Goal: Obtain resource: Obtain resource

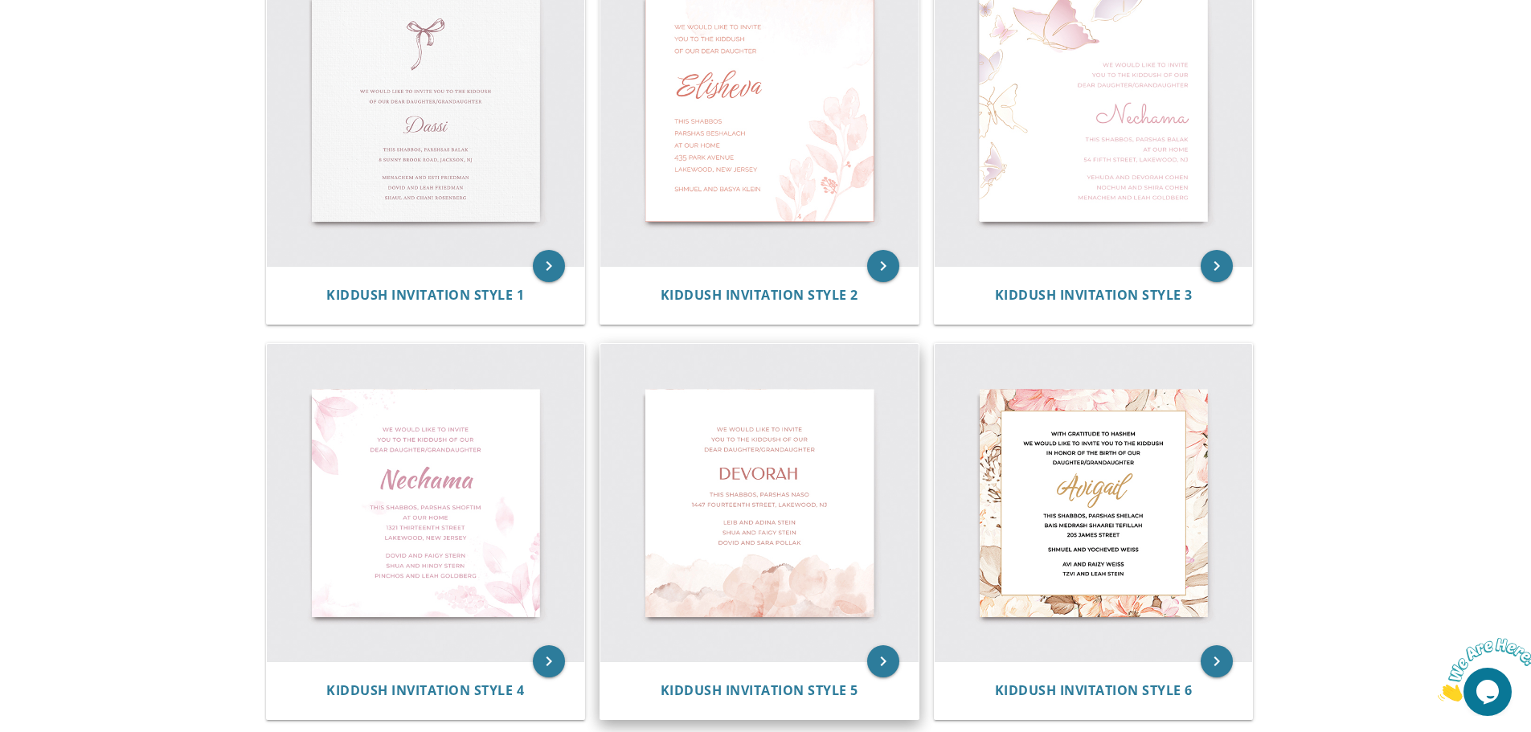
scroll to position [402, 0]
click at [826, 500] on img at bounding box center [760, 502] width 318 height 318
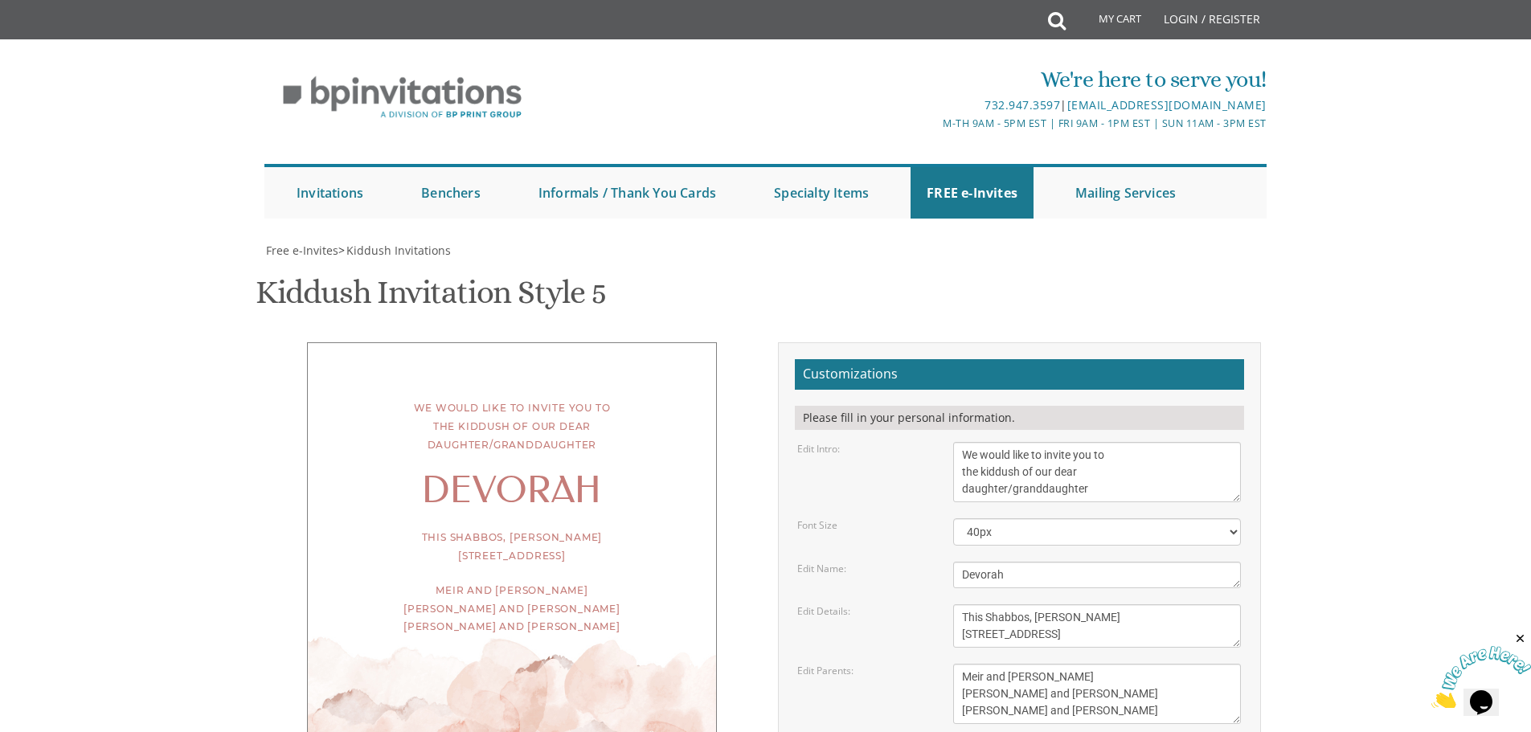
click at [990, 582] on textarea "Devorah" at bounding box center [1097, 575] width 288 height 27
click at [990, 581] on textarea "Devorah" at bounding box center [1097, 575] width 288 height 27
type textarea "Rachelli"
click at [662, 697] on div "We would like to invite you to the kiddush of our dear daughter/granddaughter […" at bounding box center [766, 618] width 1015 height 552
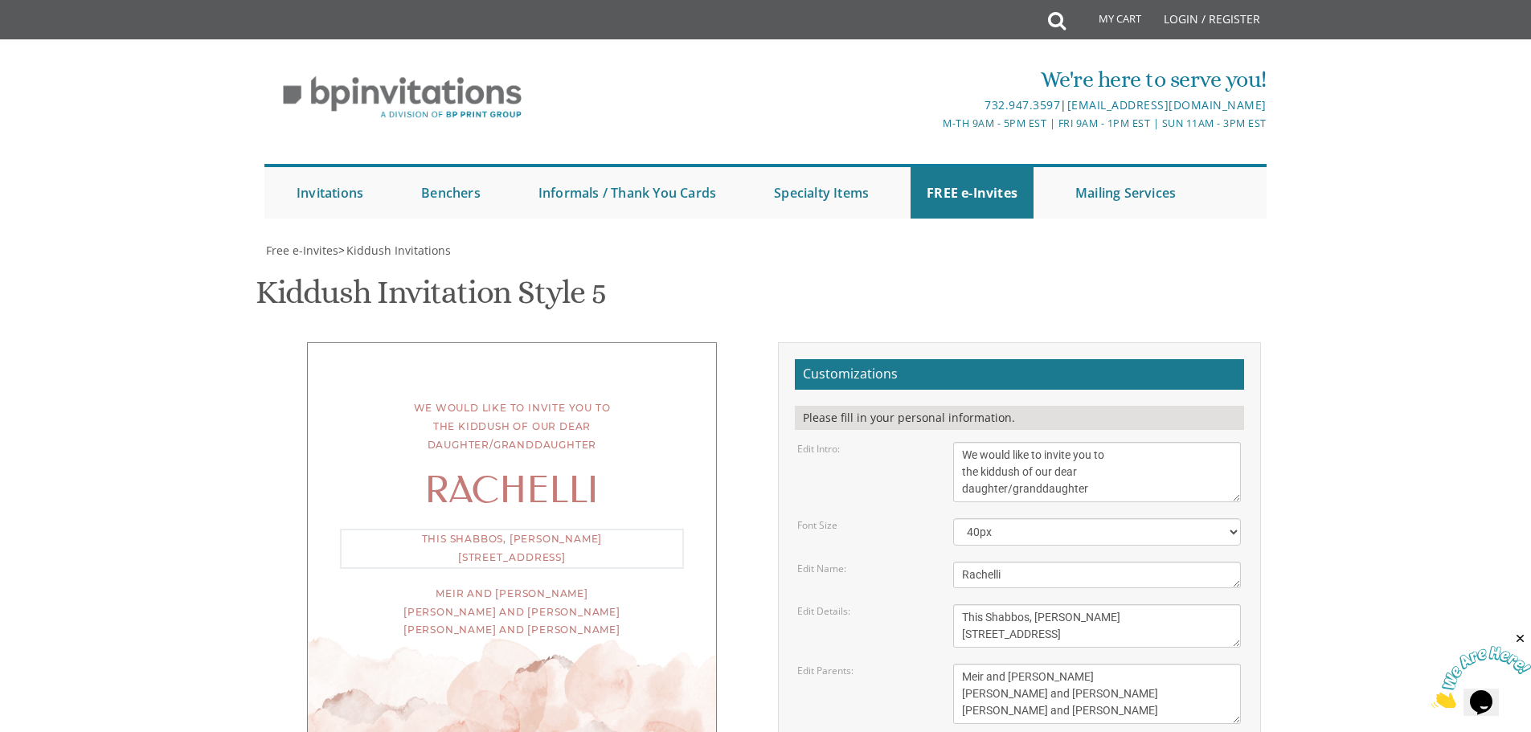
click at [1091, 605] on textarea "This Shabbos, [PERSON_NAME] [STREET_ADDRESS]" at bounding box center [1097, 626] width 288 height 43
click at [1153, 605] on textarea "This Shabbos, [PERSON_NAME] [STREET_ADDRESS]" at bounding box center [1097, 626] width 288 height 43
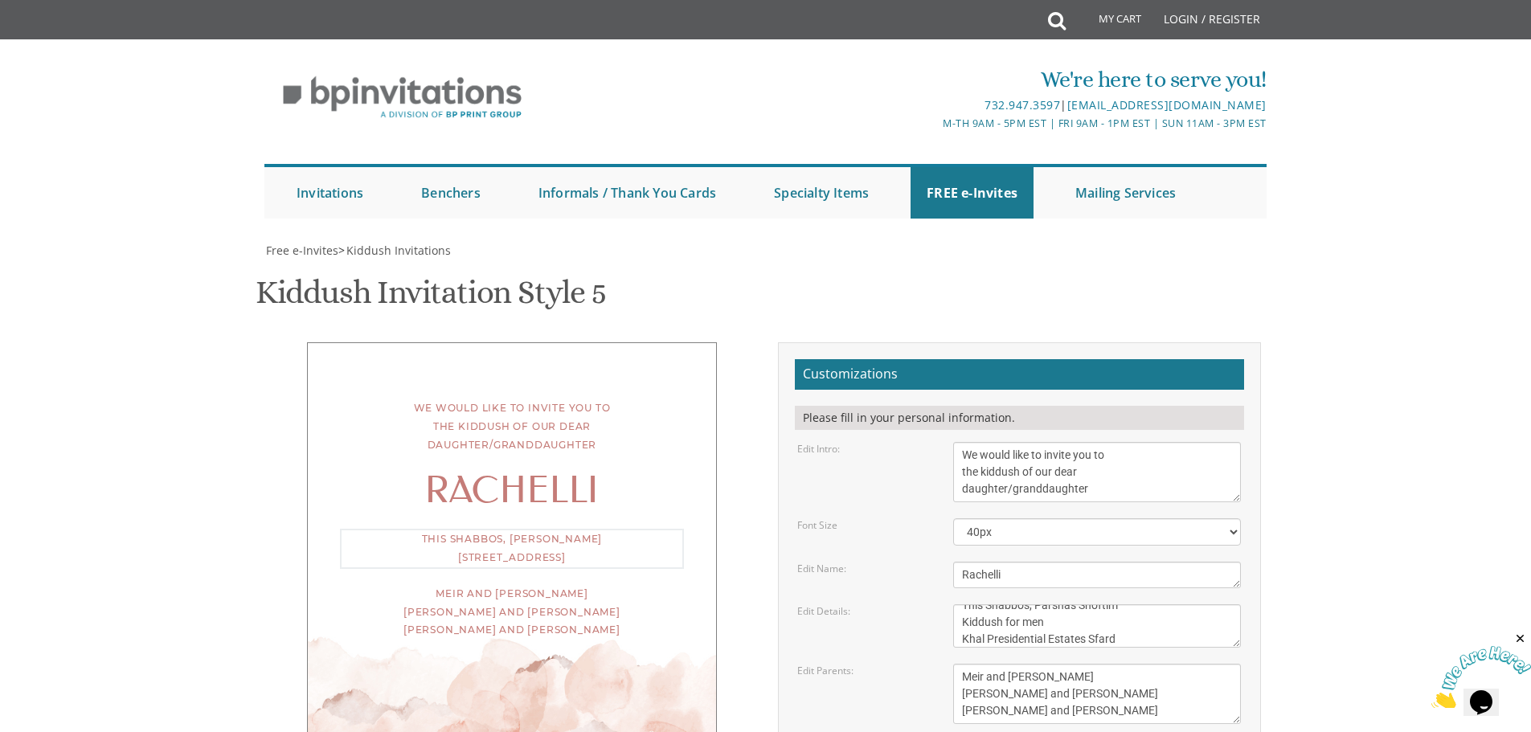
scroll to position [29, 0]
type textarea "This Shabbos, Parshas Shoftim Kiddush for men Khal Presidential Estates Sfard […"
click at [494, 623] on div "We would like to invite you to the kiddush of our dear daughter/granddaughter R…" at bounding box center [766, 618] width 1015 height 552
drag, startPoint x: 1072, startPoint y: 553, endPoint x: 921, endPoint y: 509, distance: 157.5
click at [921, 664] on div "Edit Parents: [PERSON_NAME] and [PERSON_NAME] [PERSON_NAME] and [PERSON_NAME] […" at bounding box center [1019, 694] width 468 height 60
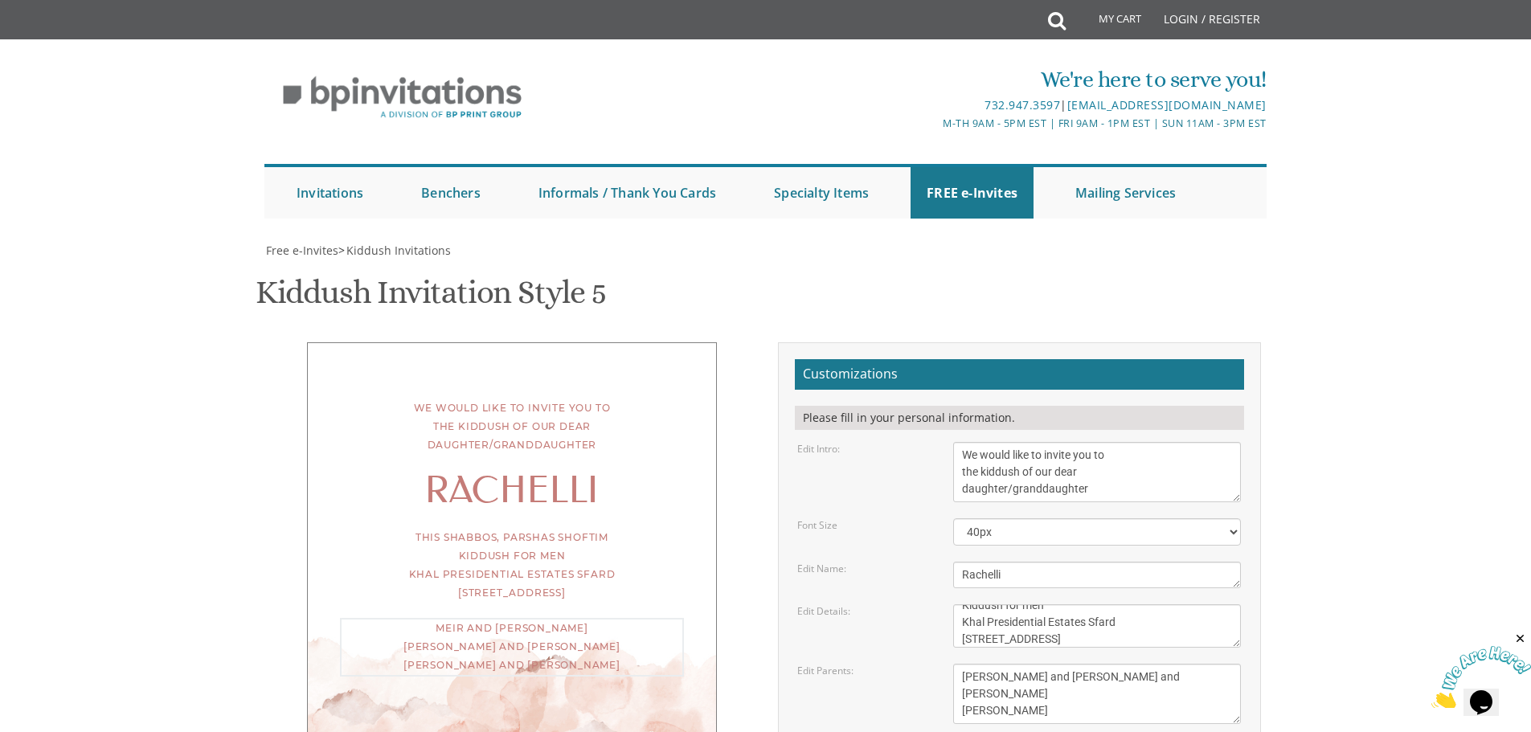
type textarea "[PERSON_NAME] and [PERSON_NAME] and [PERSON_NAME] [PERSON_NAME]"
click at [498, 722] on div "We would like to invite you to the kiddush of our dear daughter/granddaughter R…" at bounding box center [766, 618] width 1015 height 552
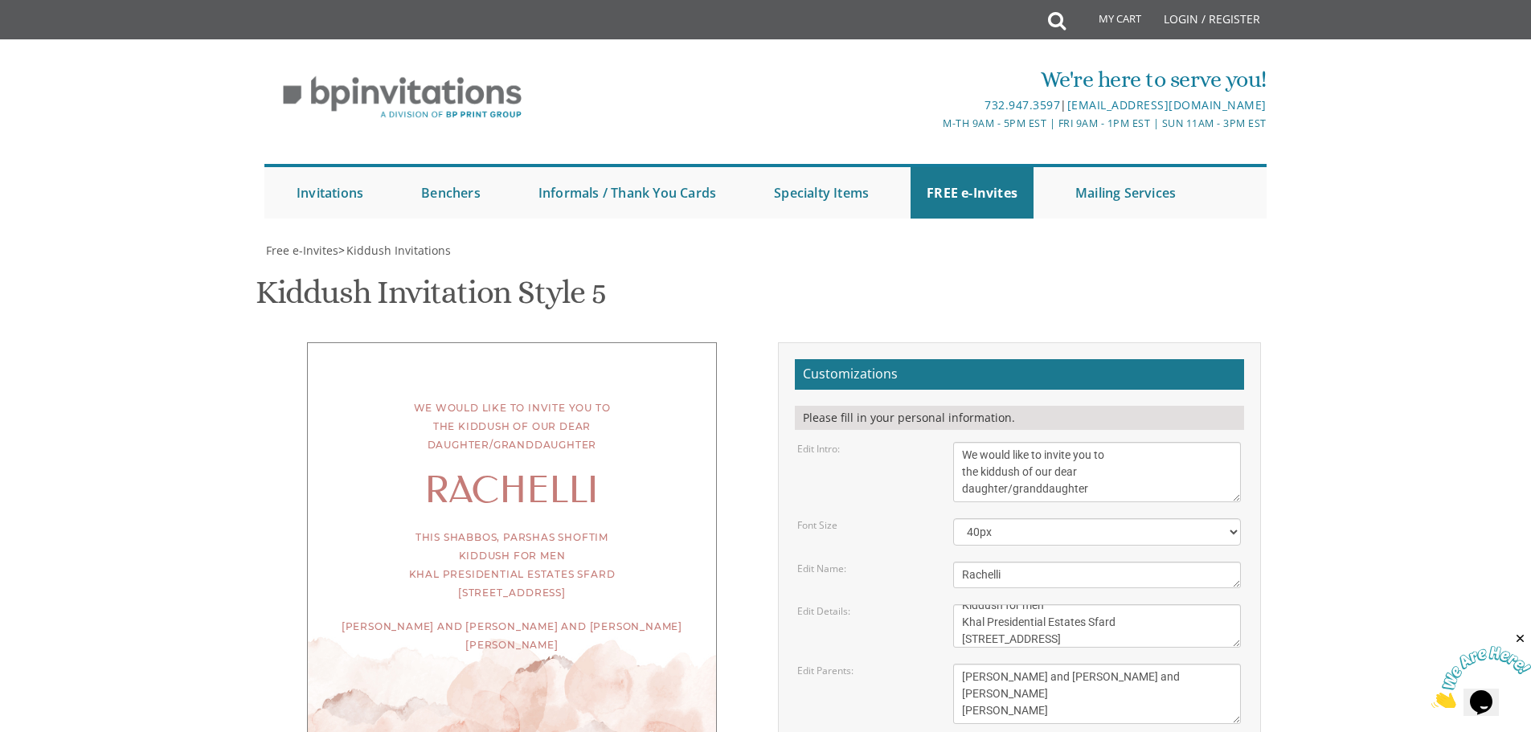
type input "[EMAIL_ADDRESS][DOMAIN_NAME]"
click at [1080, 664] on textarea "Meir and [PERSON_NAME] [PERSON_NAME] and [PERSON_NAME] [PERSON_NAME] and [PERSO…" at bounding box center [1097, 694] width 288 height 60
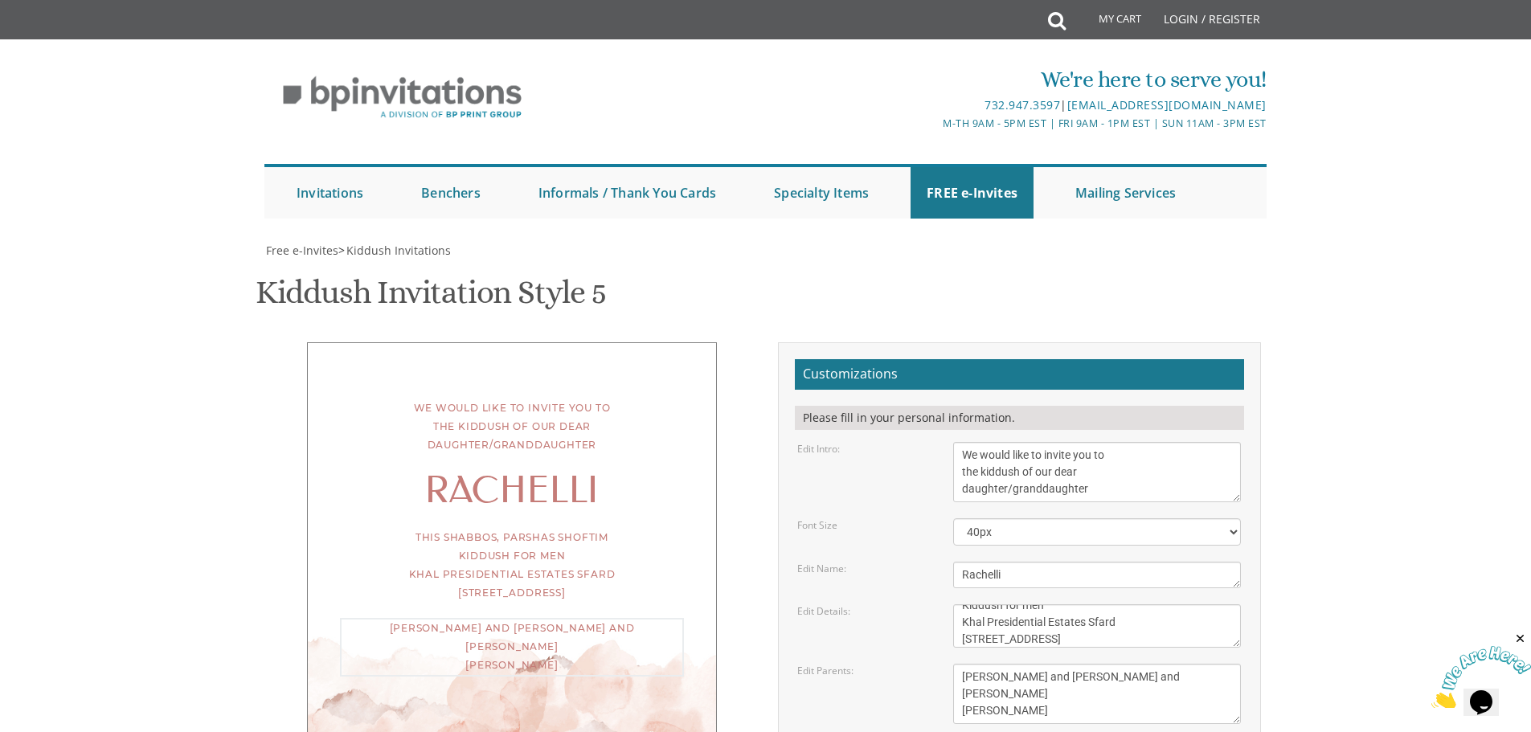
drag, startPoint x: 1080, startPoint y: 437, endPoint x: 933, endPoint y: 438, distance: 147.1
click at [933, 664] on div "Edit Parents: [PERSON_NAME] and [PERSON_NAME] [PERSON_NAME] and [PERSON_NAME] […" at bounding box center [1019, 694] width 468 height 60
type textarea "[PERSON_NAME] and [PERSON_NAME] [PERSON_NAME] and [PERSON_NAME] [PERSON_NAME]"
